Goal: Information Seeking & Learning: Learn about a topic

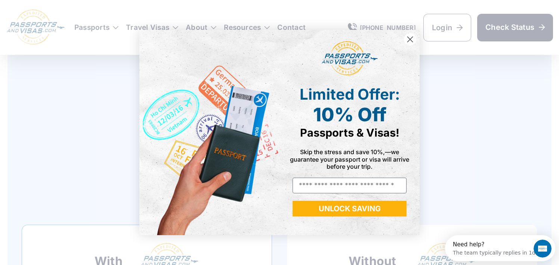
scroll to position [484, 0]
click at [410, 41] on circle "Close dialog" at bounding box center [410, 39] width 12 height 12
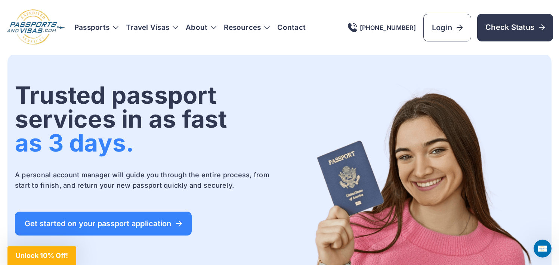
scroll to position [0, 0]
click at [196, 25] on link "About" at bounding box center [197, 27] width 22 height 7
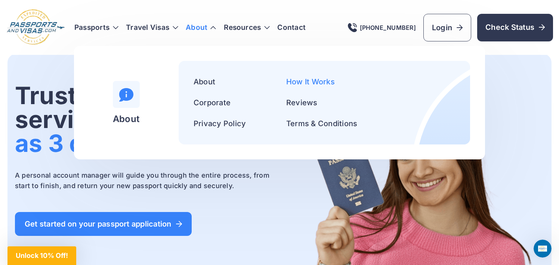
click at [311, 86] on link "How It Works" at bounding box center [310, 81] width 49 height 9
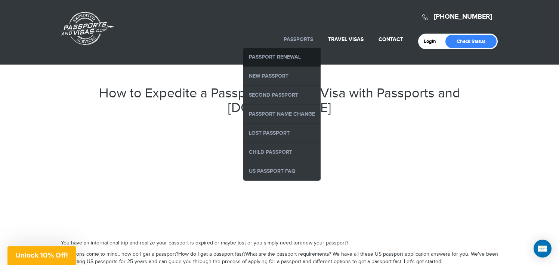
click at [280, 56] on link "Passport Renewal" at bounding box center [281, 57] width 77 height 19
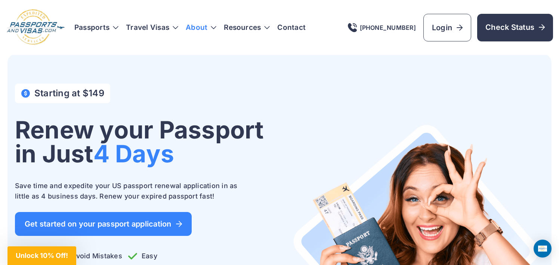
click at [198, 26] on link "About" at bounding box center [197, 27] width 22 height 7
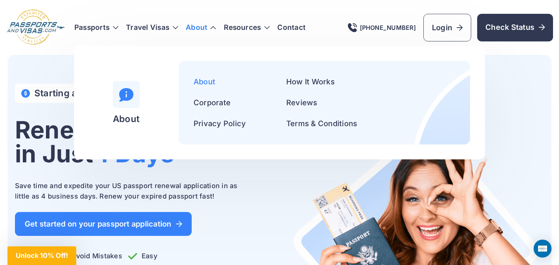
click at [200, 80] on link "About" at bounding box center [205, 81] width 22 height 9
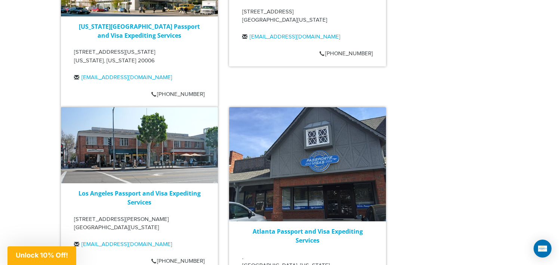
scroll to position [1312, 0]
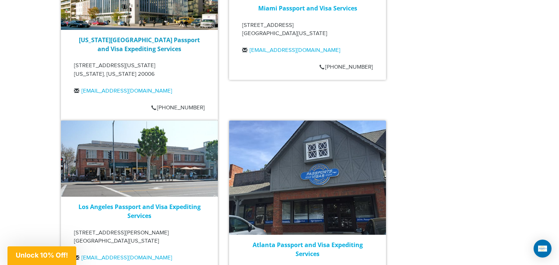
click at [147, 36] on link "Washington DC Passport and Visa Expediting Services" at bounding box center [139, 44] width 121 height 17
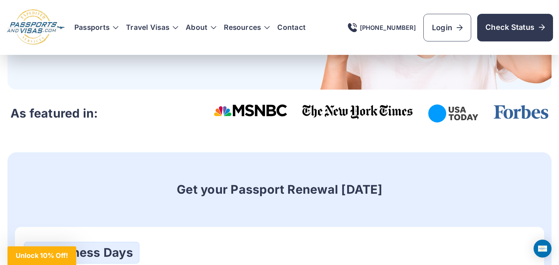
scroll to position [247, 0]
